Goal: Task Accomplishment & Management: Manage account settings

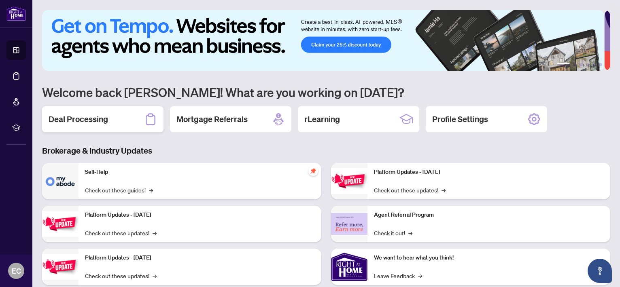
click at [107, 118] on h2 "Deal Processing" at bounding box center [78, 119] width 59 height 11
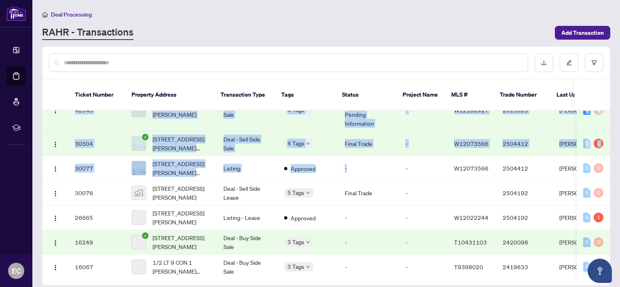
scroll to position [109, 0]
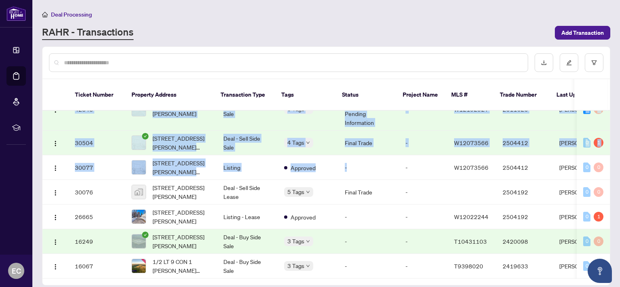
drag, startPoint x: 350, startPoint y: 266, endPoint x: 436, endPoint y: 269, distance: 86.2
click at [437, 269] on div "45688 [STREET_ADDRESS] Deal - Sell Side Sale 4 Tags Information Updated - Proce…" at bounding box center [325, 195] width 567 height 168
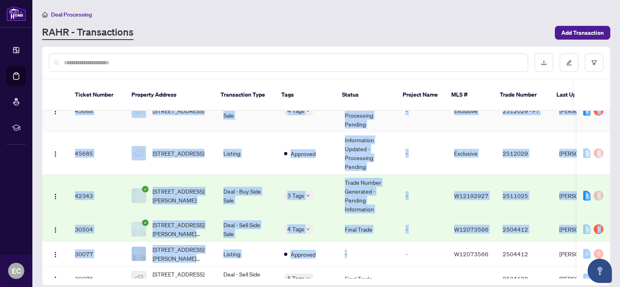
scroll to position [0, 0]
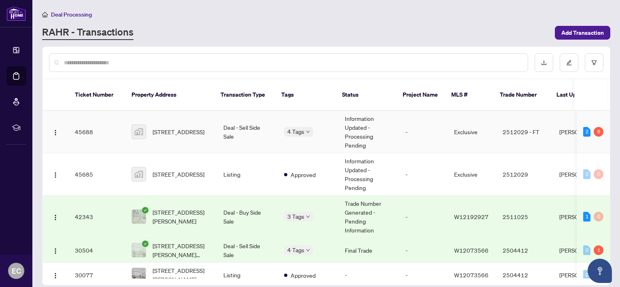
click at [106, 118] on td "45688" at bounding box center [96, 132] width 57 height 42
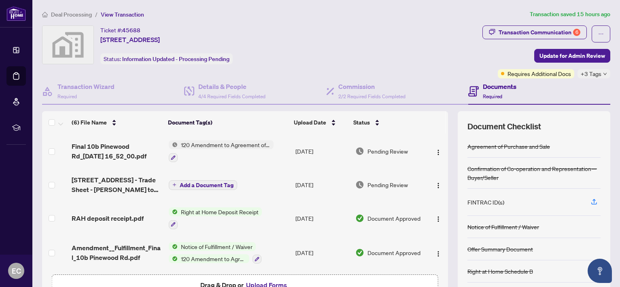
click at [241, 145] on span "120 Amendment to Agreement of Purchase and Sale" at bounding box center [226, 144] width 96 height 9
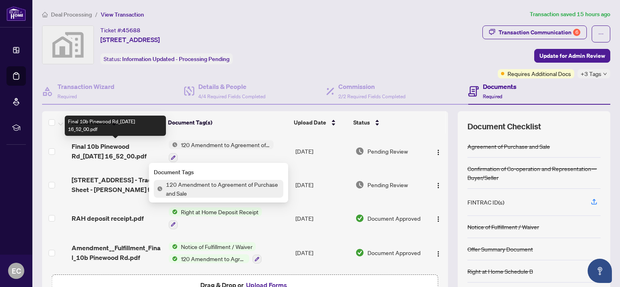
click at [131, 148] on span "Final 10b Pinewood Rd_[DATE] 16_52_00.pdf" at bounding box center [117, 151] width 90 height 19
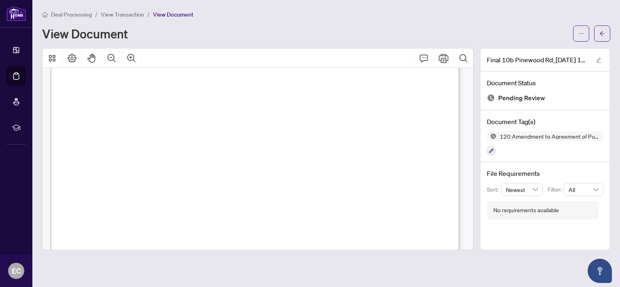
scroll to position [297, 0]
click at [603, 38] on span "button" at bounding box center [602, 33] width 6 height 13
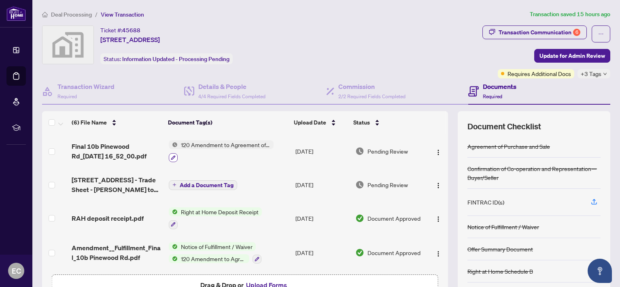
click at [171, 158] on icon "button" at bounding box center [173, 157] width 5 height 5
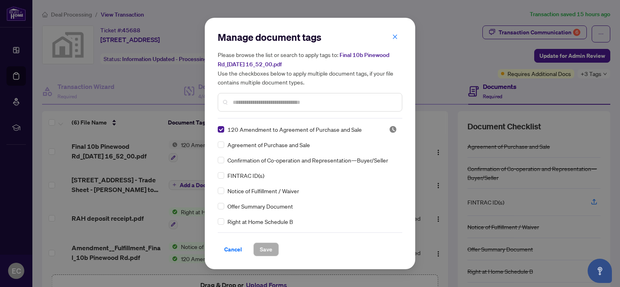
click at [239, 102] on input "text" at bounding box center [314, 102] width 163 height 9
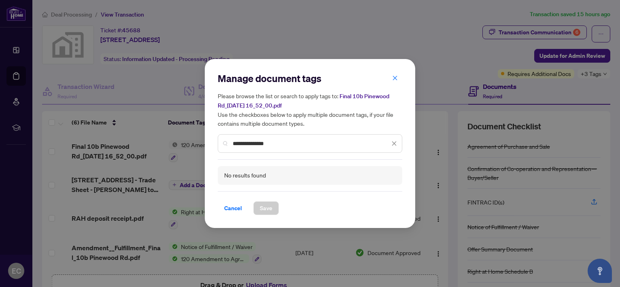
type input "**********"
click at [396, 140] on span at bounding box center [394, 143] width 6 height 9
click at [393, 80] on icon "close" at bounding box center [395, 78] width 6 height 6
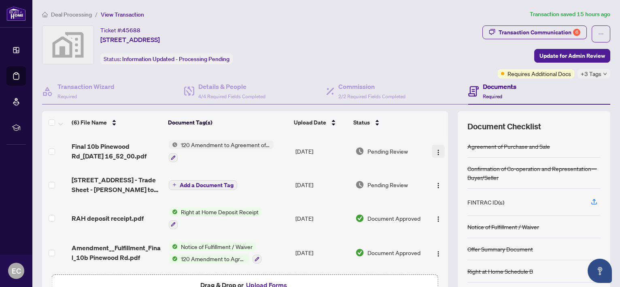
click at [435, 151] on img "button" at bounding box center [438, 152] width 6 height 6
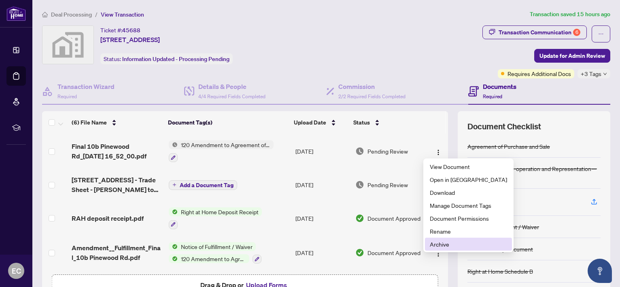
click at [452, 245] on span "Archive" at bounding box center [467, 244] width 77 height 9
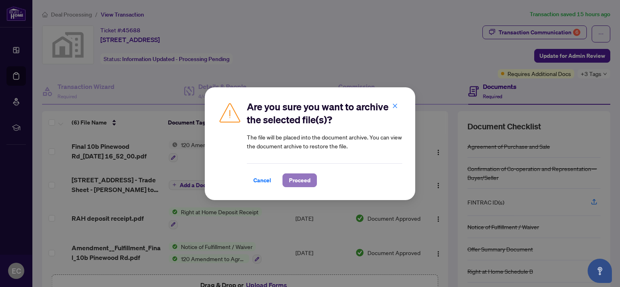
click at [306, 184] on span "Proceed" at bounding box center [299, 180] width 21 height 13
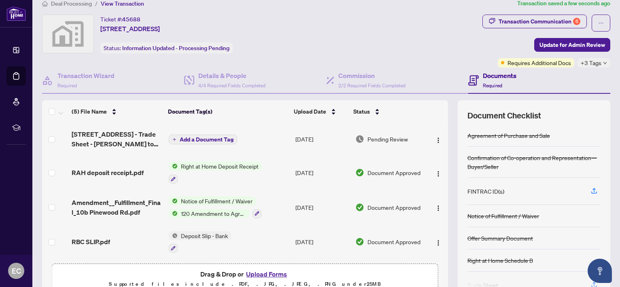
scroll to position [36, 0]
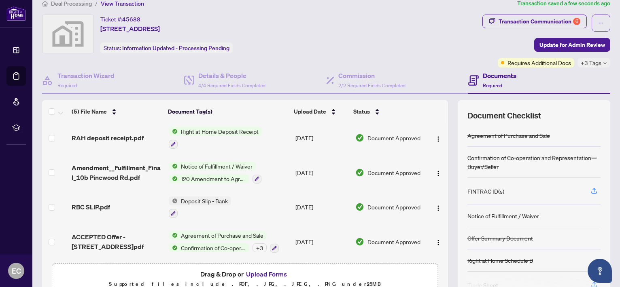
click at [262, 274] on button "Upload Forms" at bounding box center [266, 274] width 46 height 11
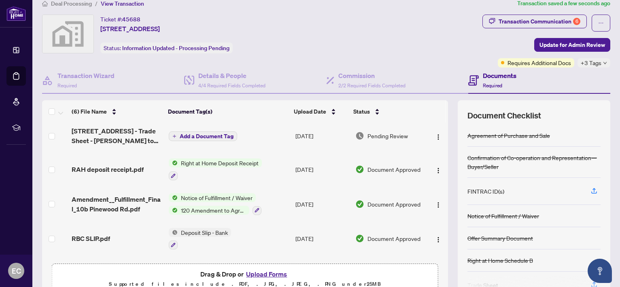
click at [219, 133] on span "Add a Document Tag" at bounding box center [207, 136] width 54 height 6
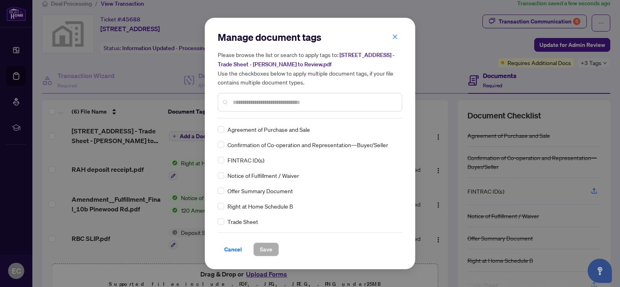
click at [260, 100] on input "text" at bounding box center [314, 102] width 163 height 9
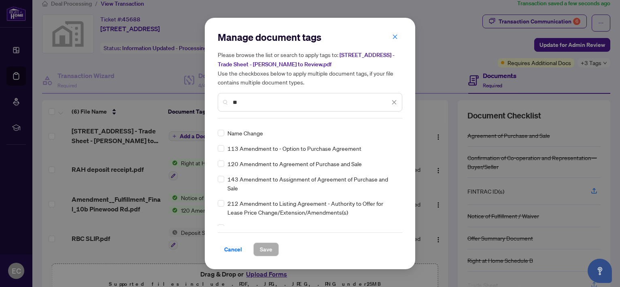
scroll to position [0, 0]
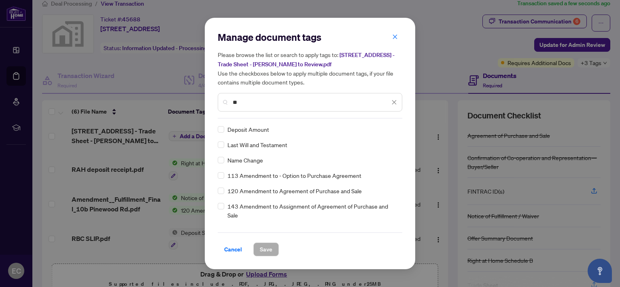
type input "**"
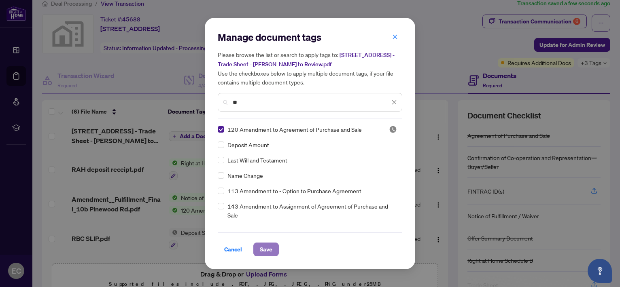
click at [273, 252] on button "Save" at bounding box center [265, 250] width 25 height 14
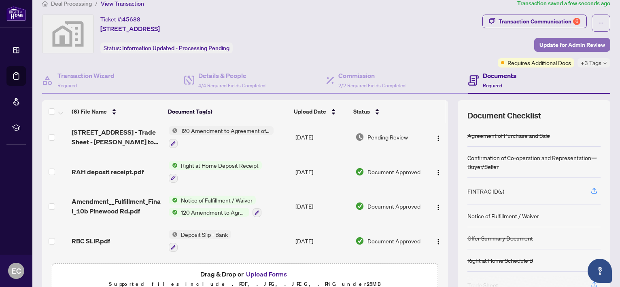
click at [584, 43] on span "Update for Admin Review" at bounding box center [572, 44] width 66 height 13
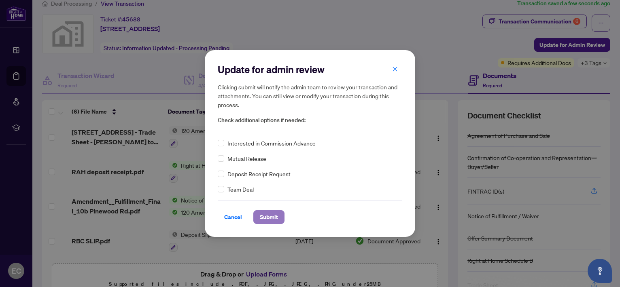
click at [269, 210] on button "Submit" at bounding box center [268, 217] width 31 height 14
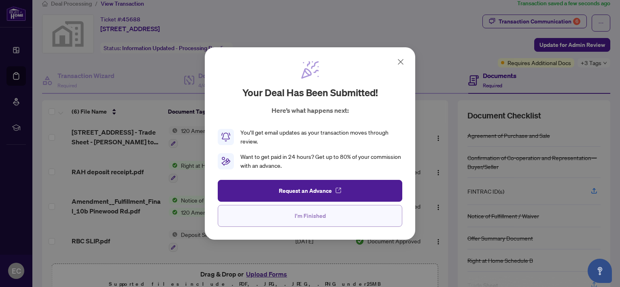
click at [319, 218] on span "I'm Finished" at bounding box center [309, 215] width 31 height 13
